Goal: Use online tool/utility: Utilize a website feature to perform a specific function

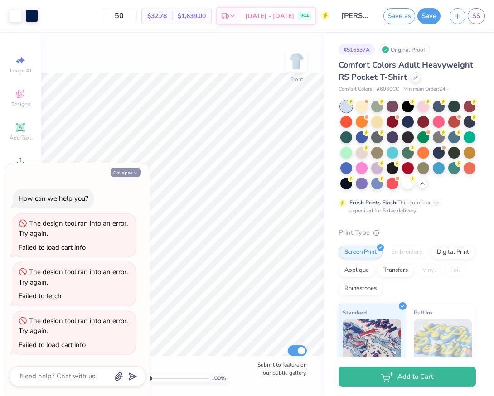
click at [137, 176] on button "Collapse" at bounding box center [126, 173] width 30 height 10
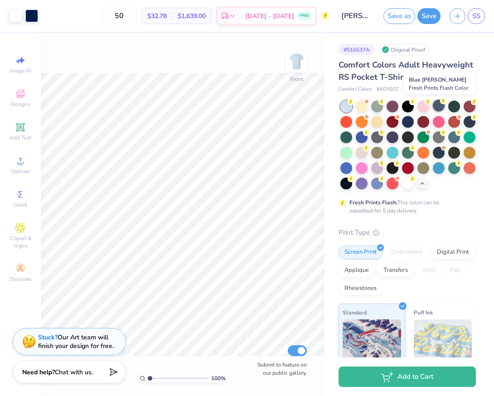
click at [442, 109] on div at bounding box center [439, 106] width 12 height 12
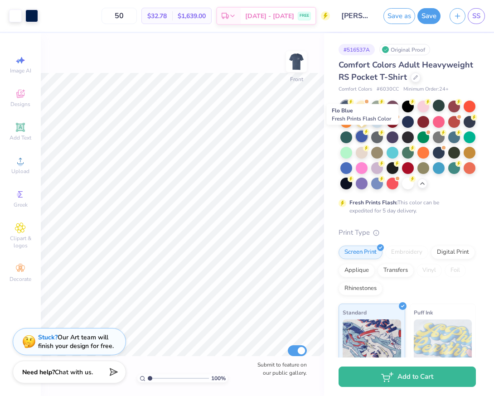
click at [361, 139] on div at bounding box center [362, 137] width 12 height 12
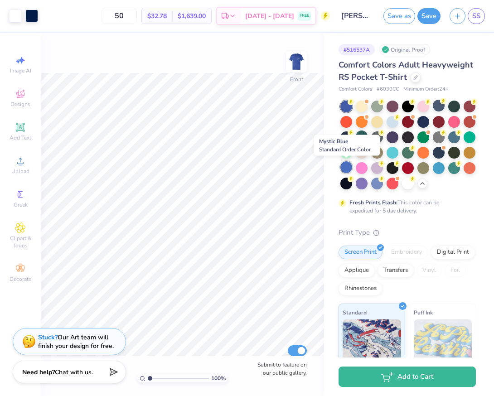
click at [347, 171] on div at bounding box center [347, 167] width 12 height 12
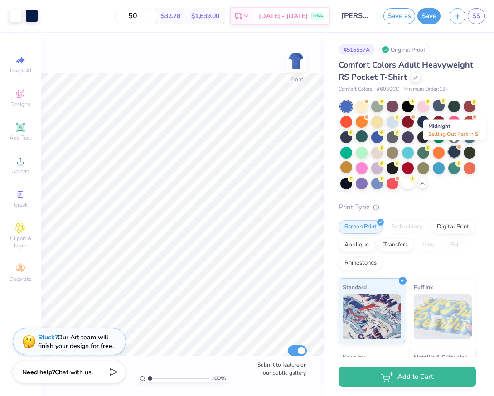
click at [457, 154] on div at bounding box center [454, 152] width 12 height 12
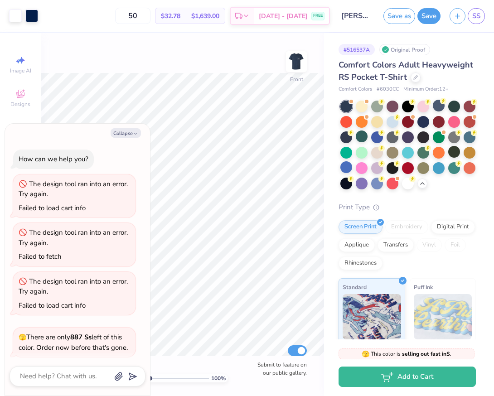
scroll to position [205, 0]
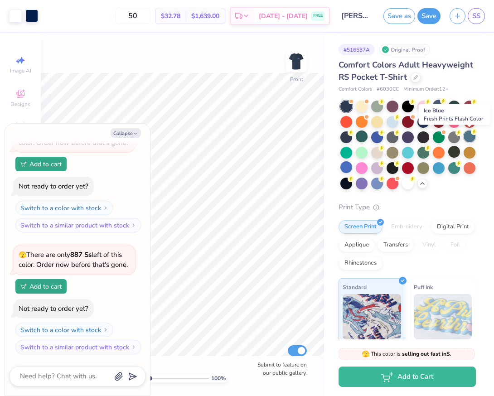
click at [471, 137] on div at bounding box center [470, 137] width 12 height 12
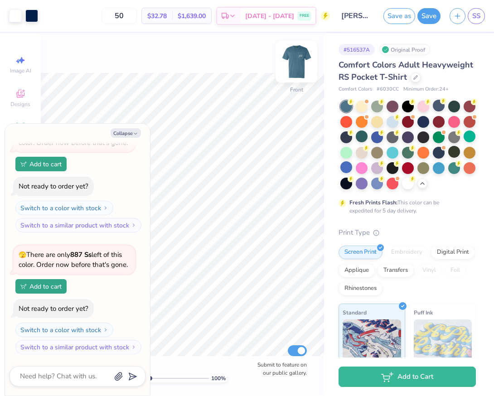
click at [293, 69] on img at bounding box center [296, 62] width 36 height 36
click at [293, 69] on img at bounding box center [297, 62] width 18 height 18
click at [133, 134] on icon "button" at bounding box center [135, 133] width 5 height 5
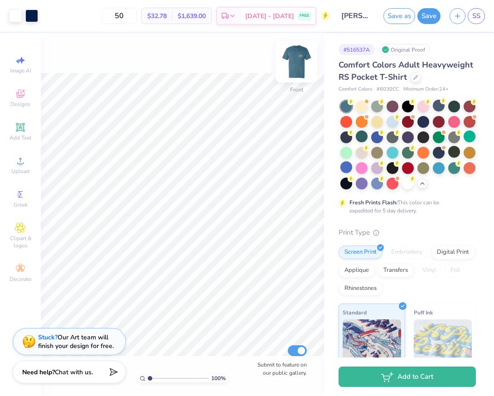
click at [297, 69] on img at bounding box center [296, 62] width 36 height 36
click at [297, 69] on img at bounding box center [297, 62] width 18 height 18
click at [435, 105] on div at bounding box center [439, 106] width 12 height 12
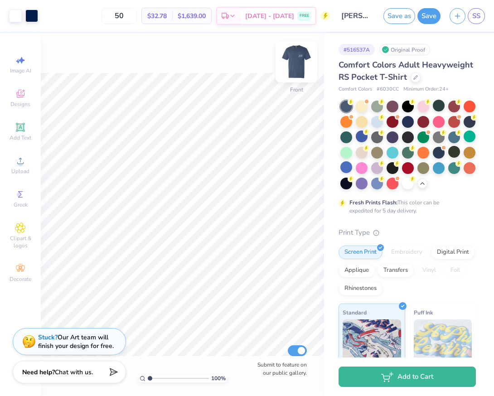
click at [295, 69] on img at bounding box center [296, 62] width 36 height 36
click at [295, 69] on img at bounding box center [297, 62] width 18 height 18
click at [361, 135] on div at bounding box center [362, 137] width 12 height 12
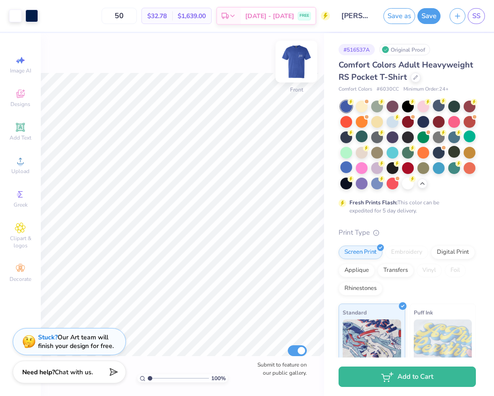
click at [297, 65] on img at bounding box center [296, 62] width 36 height 36
click at [297, 65] on img at bounding box center [297, 62] width 18 height 18
click at [347, 170] on div at bounding box center [347, 167] width 12 height 12
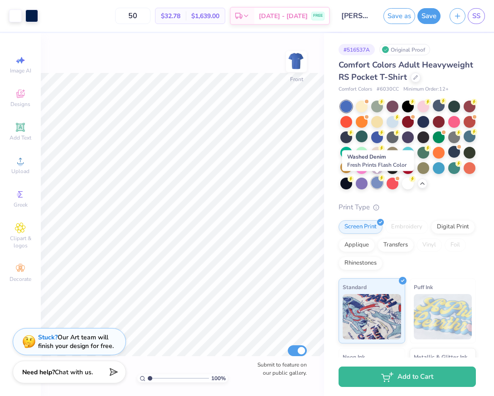
click at [379, 182] on div at bounding box center [377, 183] width 12 height 12
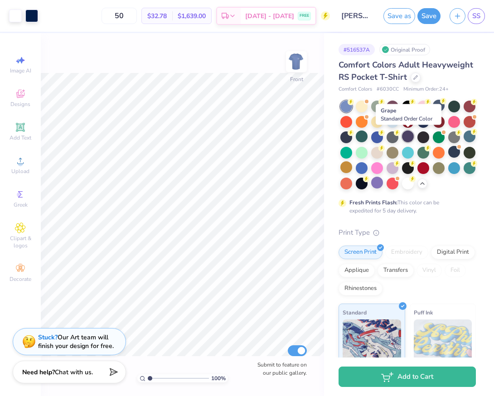
click at [407, 140] on div at bounding box center [408, 137] width 12 height 12
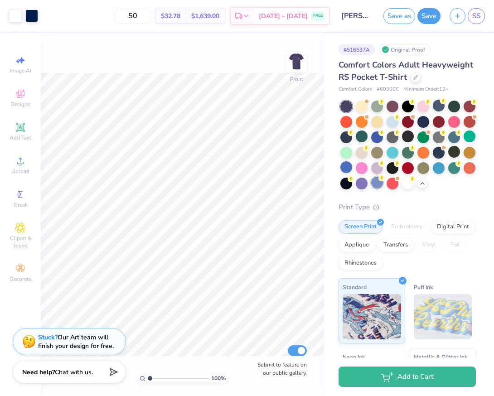
click at [380, 182] on div at bounding box center [377, 183] width 12 height 12
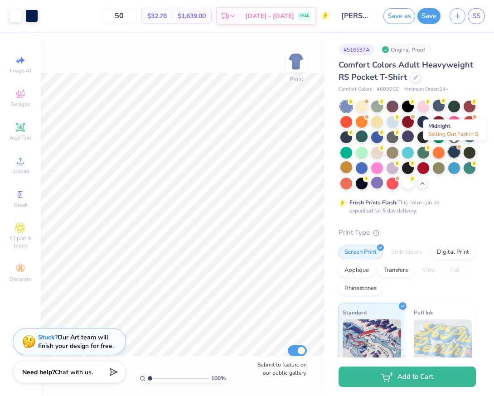
click at [454, 153] on div at bounding box center [454, 152] width 12 height 12
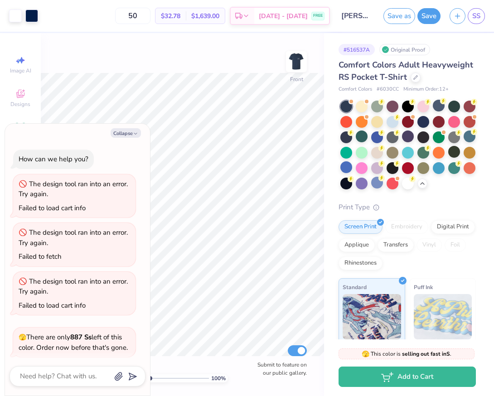
scroll to position [327, 0]
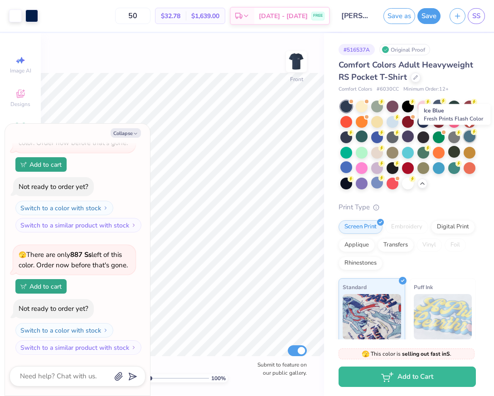
click at [471, 139] on div at bounding box center [470, 137] width 12 height 12
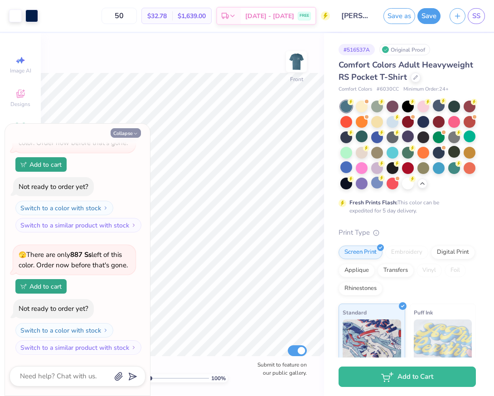
click at [129, 133] on button "Collapse" at bounding box center [126, 133] width 30 height 10
type textarea "x"
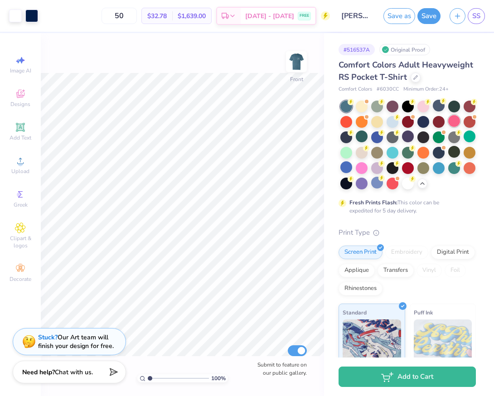
click at [451, 121] on div at bounding box center [454, 121] width 12 height 12
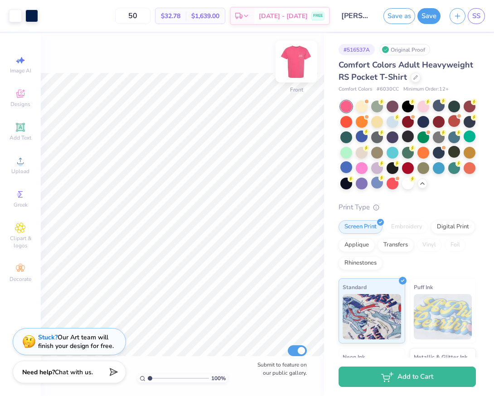
click at [293, 67] on img at bounding box center [296, 62] width 36 height 36
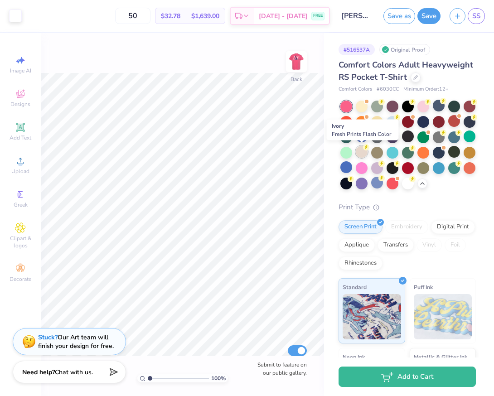
click at [364, 148] on circle at bounding box center [366, 147] width 6 height 6
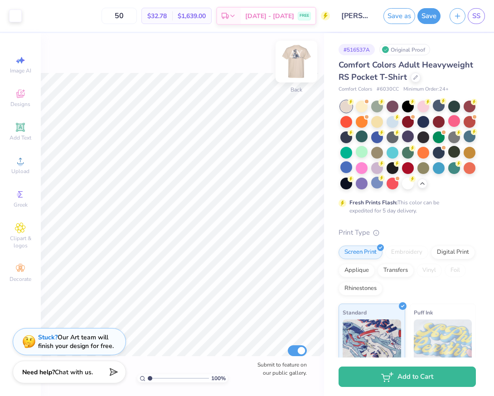
click at [295, 69] on img at bounding box center [296, 62] width 36 height 36
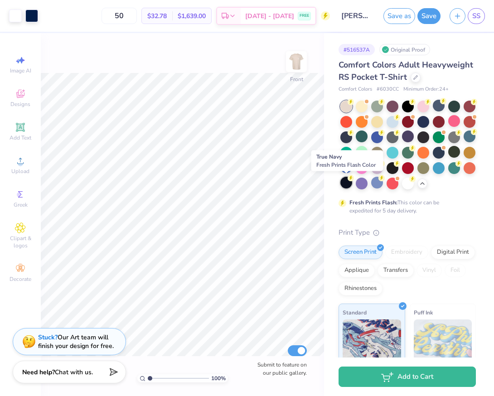
click at [350, 185] on div at bounding box center [347, 183] width 12 height 12
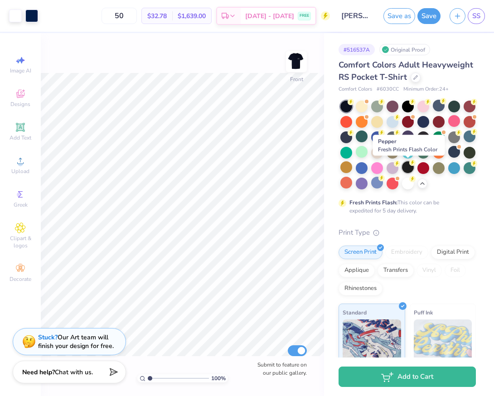
click at [409, 167] on div at bounding box center [408, 167] width 12 height 12
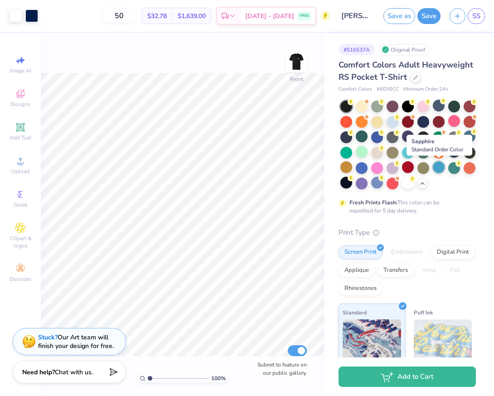
click at [435, 166] on div at bounding box center [439, 167] width 12 height 12
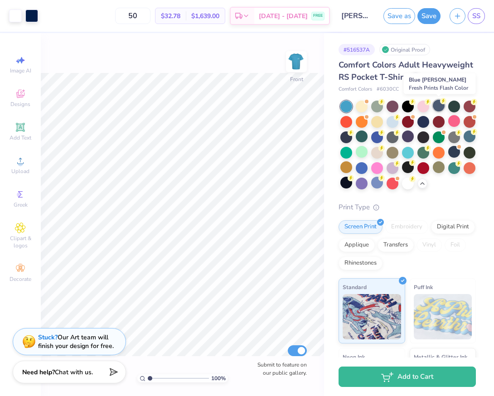
click at [437, 105] on div at bounding box center [439, 106] width 12 height 12
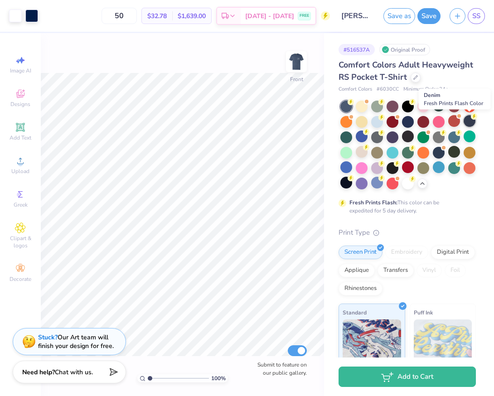
click at [468, 123] on div at bounding box center [470, 121] width 12 height 12
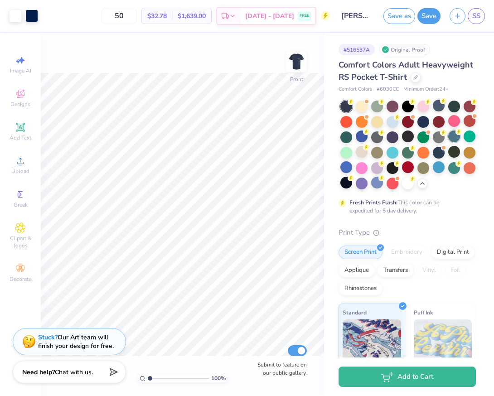
click at [458, 137] on div at bounding box center [454, 137] width 12 height 12
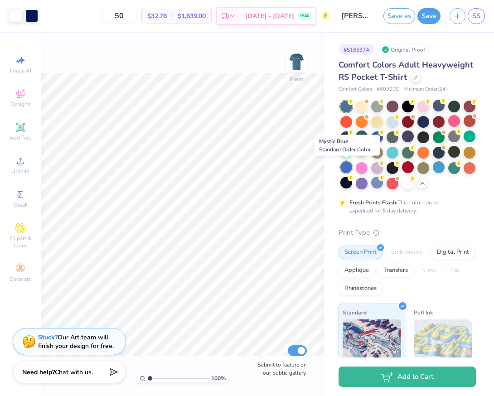
click at [348, 168] on div at bounding box center [347, 167] width 12 height 12
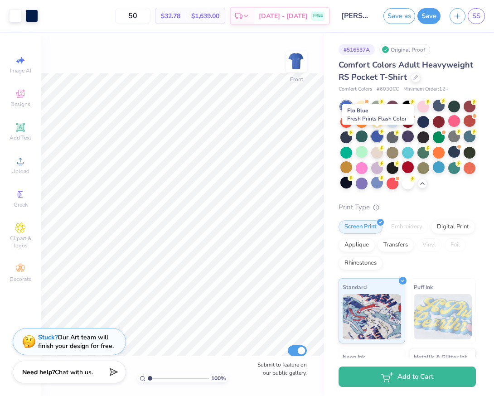
click at [377, 137] on div at bounding box center [377, 137] width 12 height 12
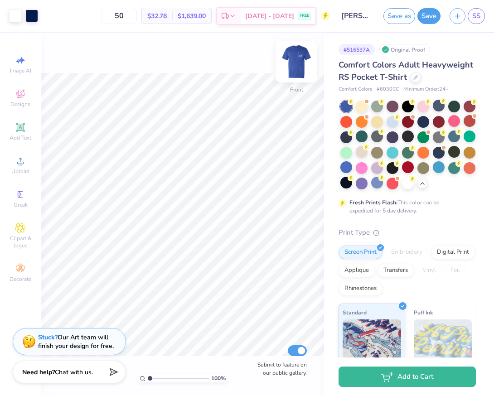
click at [300, 61] on img at bounding box center [296, 62] width 36 height 36
click at [300, 61] on img at bounding box center [297, 62] width 18 height 18
